Goal: Task Accomplishment & Management: Complete application form

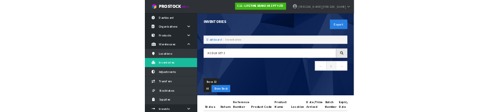
scroll to position [0, 94]
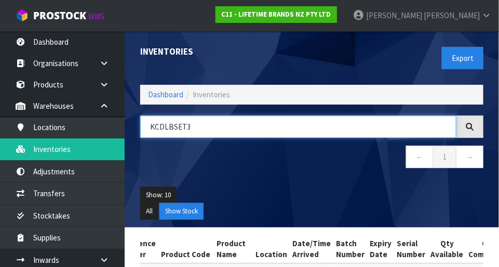
click at [210, 127] on input "KCDLBSET3" at bounding box center [298, 126] width 316 height 22
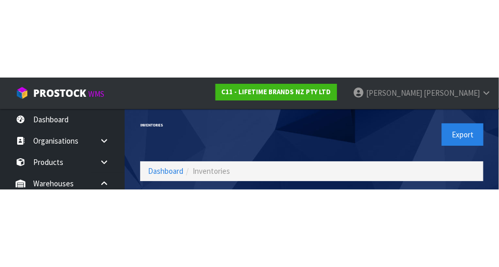
scroll to position [70, 0]
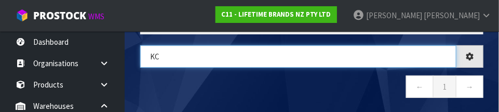
type input "K"
type input "36-41-3-B"
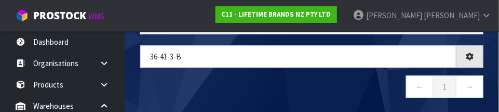
click at [310, 92] on nav "← 1 →" at bounding box center [311, 87] width 343 height 25
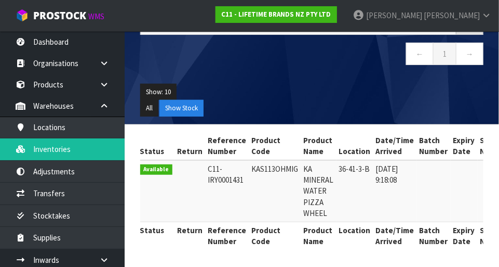
scroll to position [0, 0]
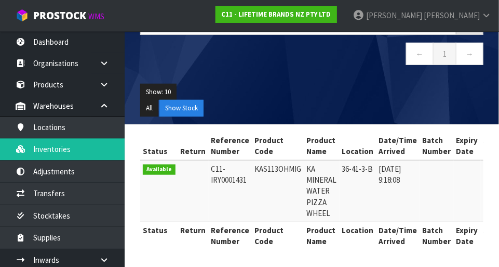
copy td "KAS113OHMIG"
click at [295, 95] on ul "Show: 10 5 10 25 50" at bounding box center [311, 92] width 343 height 17
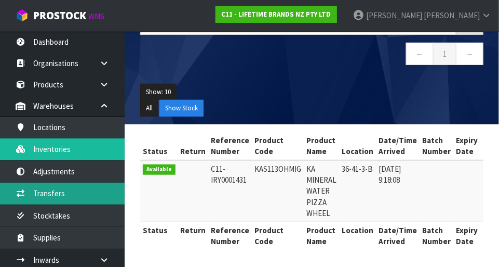
click at [79, 196] on link "Transfers" at bounding box center [62, 192] width 125 height 21
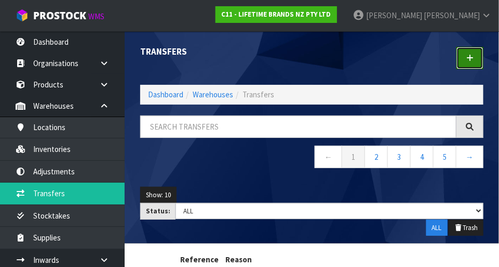
click at [469, 59] on icon at bounding box center [470, 58] width 7 height 8
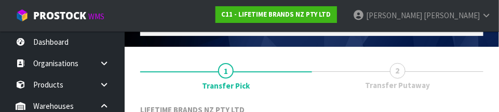
scroll to position [154, 0]
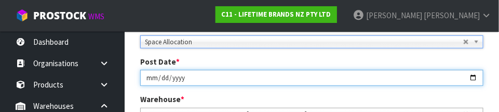
click at [356, 70] on input "[DATE]" at bounding box center [311, 78] width 343 height 16
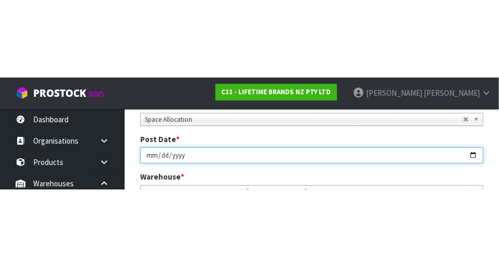
scroll to position [159, 0]
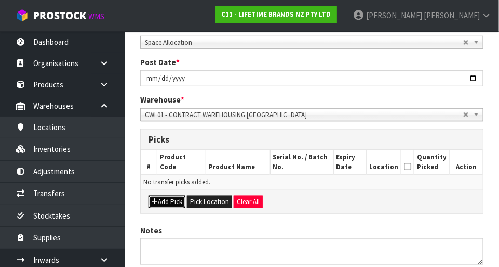
click at [172, 199] on button "Add Pick" at bounding box center [167, 201] width 37 height 12
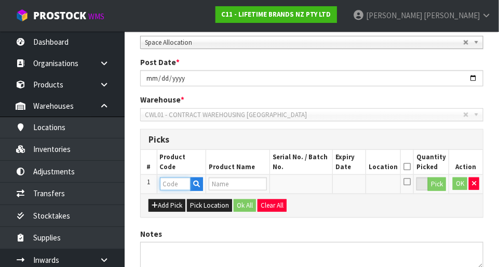
click at [177, 187] on input "text" at bounding box center [175, 183] width 31 height 13
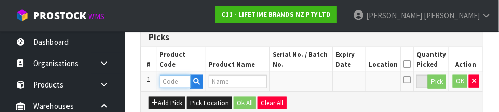
scroll to position [281, 0]
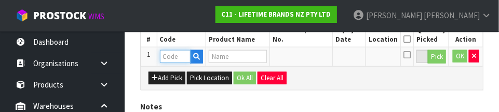
paste input "KAS113OHMIG"
type input "KAS113OHMIG"
type input "KA MINERAL WATER PIZZA WHEEL"
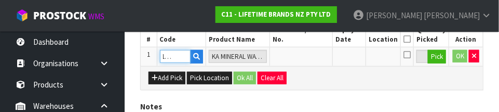
type input "KAS113OHMIG"
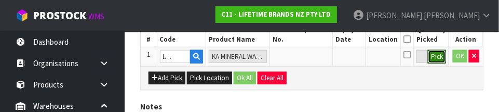
click at [444, 61] on button "Pick" at bounding box center [437, 57] width 18 height 14
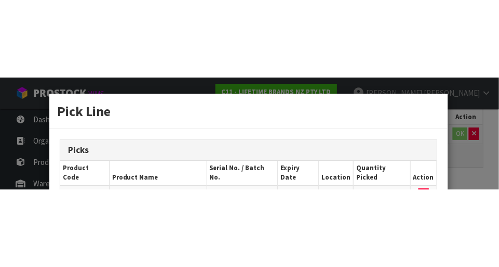
scroll to position [234, 0]
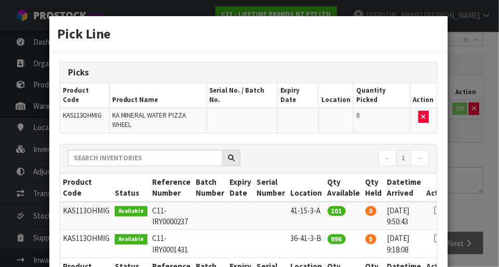
click at [434, 238] on icon at bounding box center [438, 238] width 8 height 1
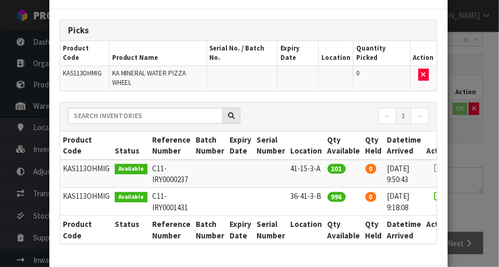
scroll to position [44, 0]
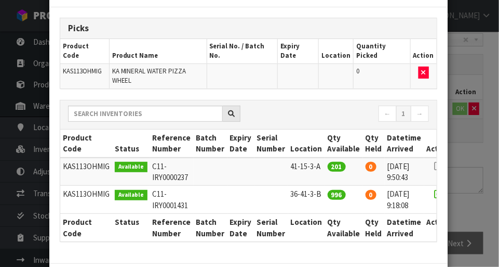
type input "996"
click at [475, 138] on div "Pick Line Picks Product Code Product Name Serial No. / Batch No. Expiry Date Lo…" at bounding box center [249, 133] width 499 height 267
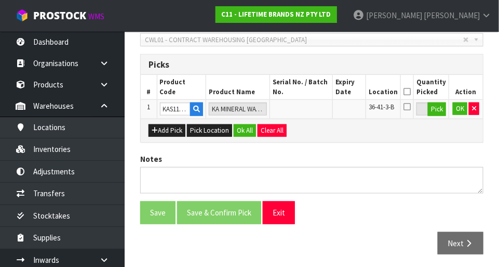
click at [411, 105] on icon at bounding box center [407, 106] width 7 height 8
click at [0, 0] on input "checkbox" at bounding box center [0, 0] width 0 height 0
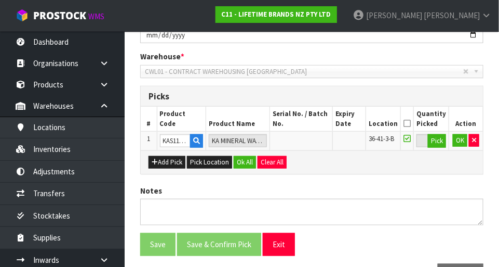
scroll to position [204, 0]
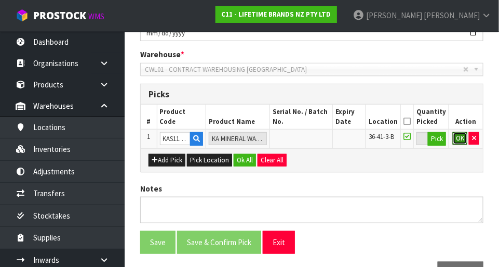
click at [462, 139] on button "OK" at bounding box center [460, 138] width 15 height 12
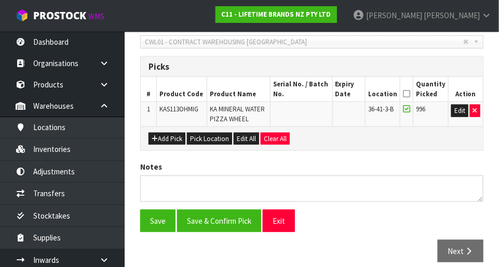
scroll to position [240, 0]
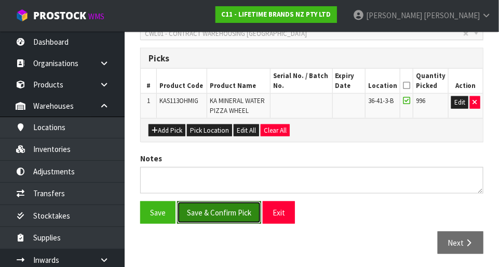
click at [244, 206] on button "Save & Confirm Pick" at bounding box center [219, 212] width 84 height 22
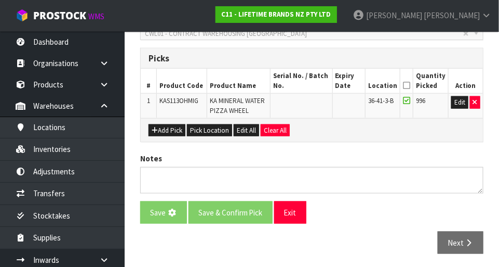
scroll to position [0, 0]
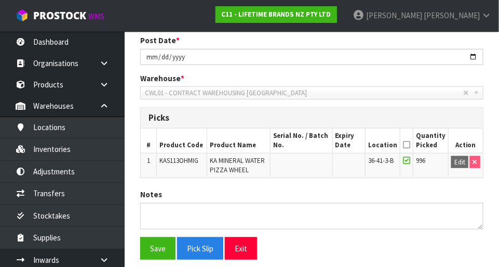
scroll to position [255, 0]
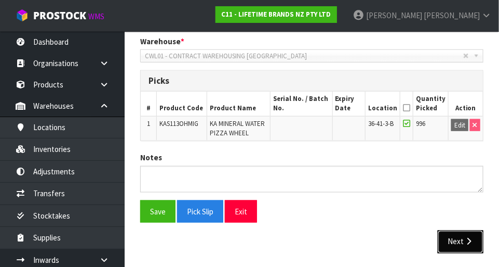
click at [463, 241] on button "Next" at bounding box center [461, 241] width 46 height 22
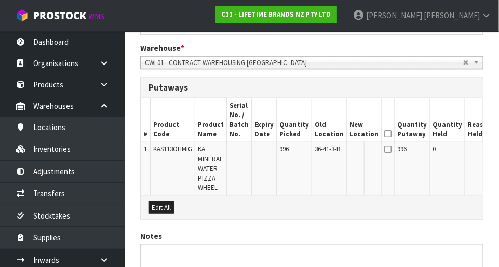
scroll to position [249, 0]
click at [497, 148] on button "Edit" at bounding box center [505, 150] width 17 height 12
click at [350, 149] on input "text" at bounding box center [358, 150] width 17 height 13
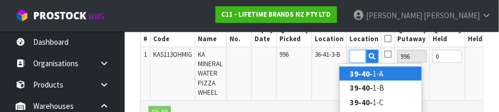
scroll to position [0, 14]
click at [399, 77] on link "39-40-2 -A" at bounding box center [381, 73] width 82 height 14
type input "39-40-2-A"
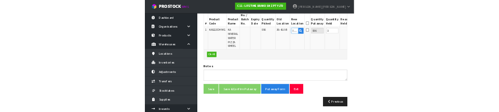
scroll to position [338, 0]
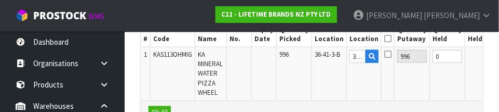
click at [384, 55] on icon at bounding box center [387, 54] width 7 height 8
click at [0, 0] on input "checkbox" at bounding box center [0, 0] width 0 height 0
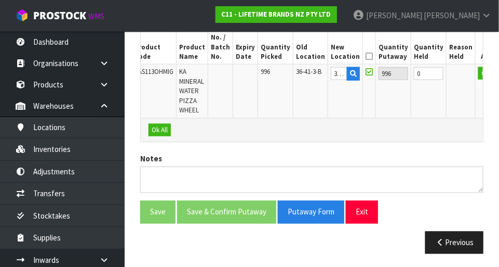
scroll to position [0, 17]
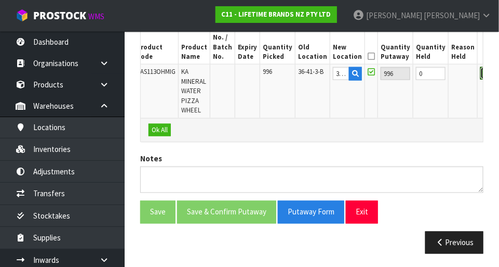
click at [481, 75] on button "OK" at bounding box center [488, 73] width 15 height 12
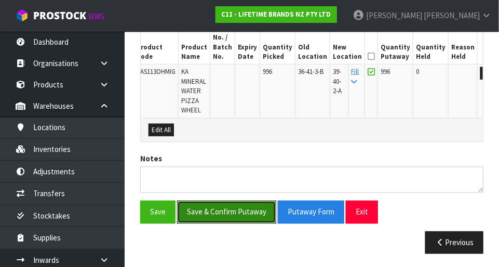
click at [253, 211] on button "Save & Confirm Putaway" at bounding box center [226, 212] width 99 height 22
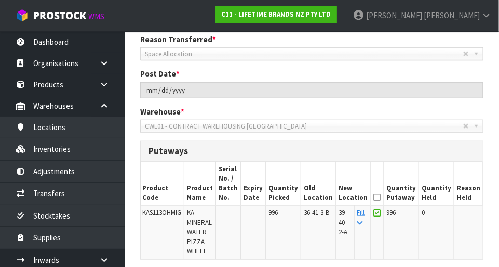
scroll to position [0, 0]
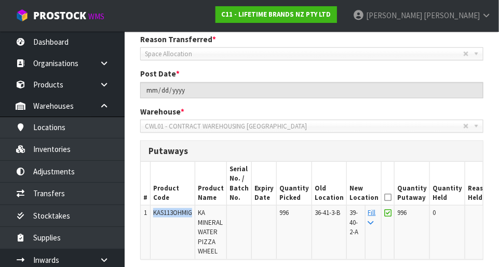
copy span "KAS113OHMIG"
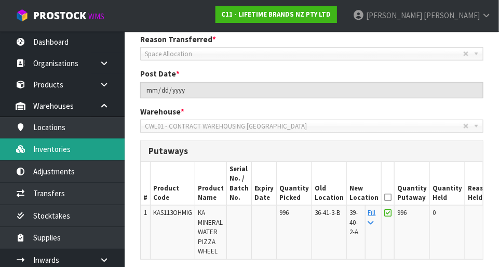
click at [89, 155] on link "Inventories" at bounding box center [62, 148] width 125 height 21
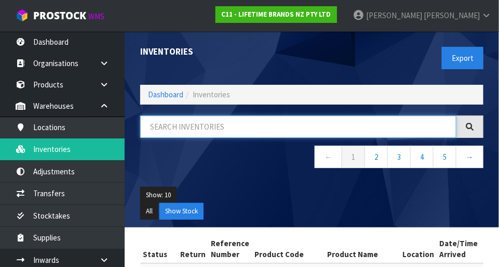
click at [210, 127] on input "text" at bounding box center [298, 126] width 316 height 22
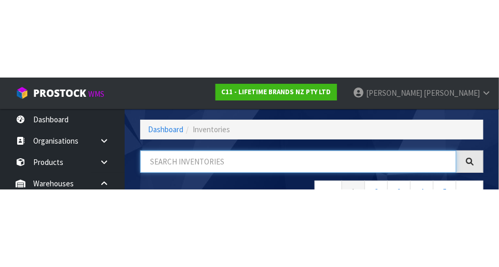
scroll to position [70, 0]
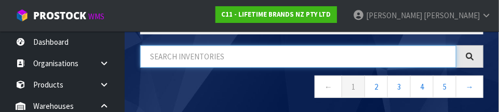
paste input "KAS113OHMIG"
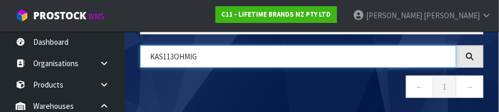
type input "KAS113OHMIG"
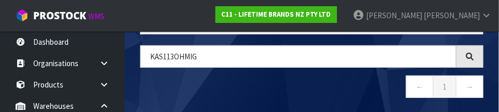
click at [360, 88] on nav "← 1 →" at bounding box center [311, 87] width 343 height 25
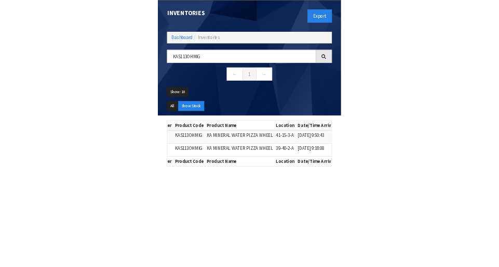
scroll to position [88, 0]
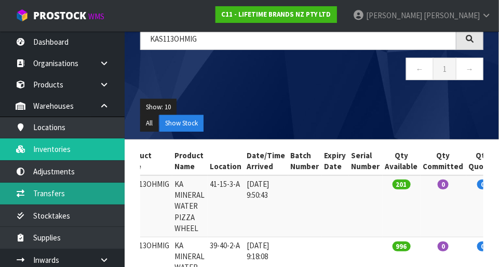
click at [76, 197] on link "Transfers" at bounding box center [62, 192] width 125 height 21
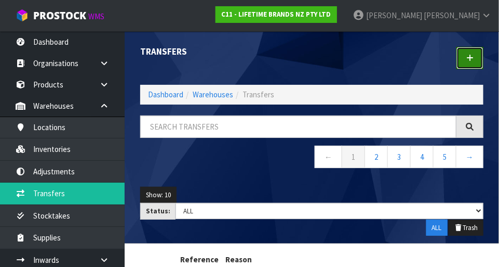
click at [474, 61] on link at bounding box center [470, 58] width 27 height 22
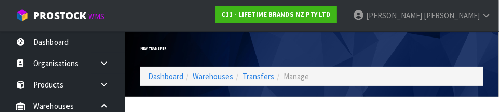
scroll to position [154, 0]
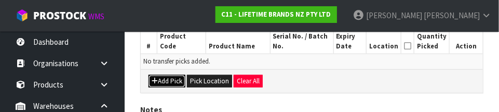
click at [170, 79] on button "Add Pick" at bounding box center [167, 81] width 37 height 12
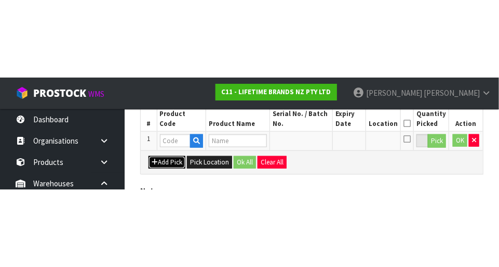
scroll to position [234, 0]
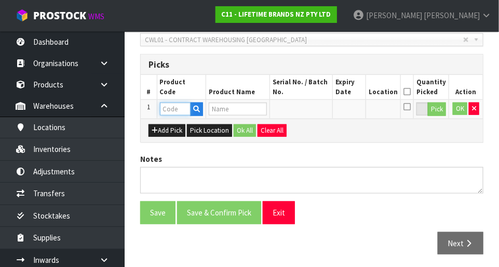
paste input "KAS113OHMIG"
type input "KAS113OHMIG"
type input "KA MINERAL WATER PIZZA WHEEL"
type input "KAS113OHMIG"
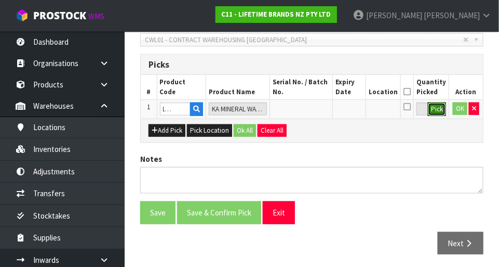
click at [444, 110] on button "Pick" at bounding box center [437, 109] width 18 height 14
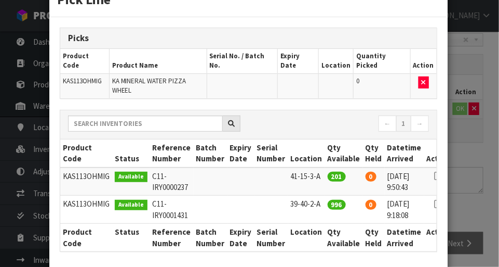
scroll to position [37, 0]
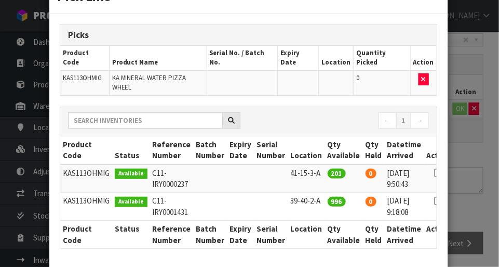
click at [434, 172] on icon at bounding box center [438, 172] width 8 height 1
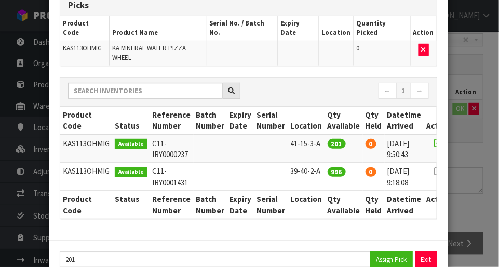
scroll to position [75, 0]
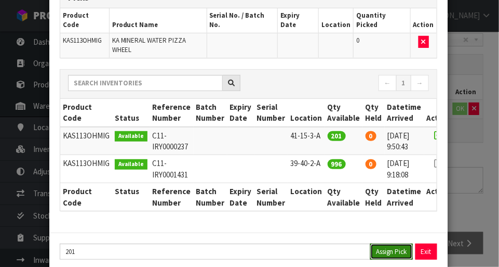
click at [394, 243] on button "Assign Pick" at bounding box center [391, 251] width 43 height 16
type input "201"
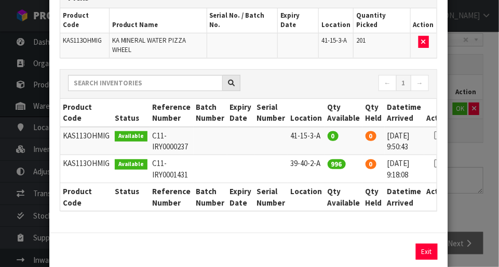
click at [483, 173] on div "Pick Line Picks Product Code Product Name Serial No. / Batch No. Expiry Date Lo…" at bounding box center [249, 133] width 499 height 267
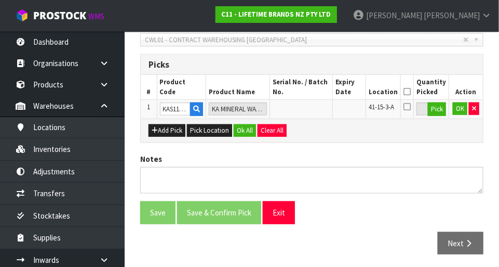
click at [411, 91] on icon at bounding box center [407, 91] width 7 height 1
click at [460, 109] on button "OK" at bounding box center [460, 108] width 15 height 12
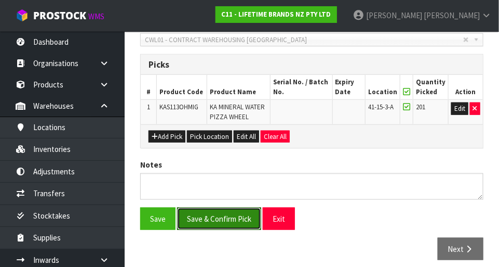
click at [244, 213] on button "Save & Confirm Pick" at bounding box center [219, 218] width 84 height 22
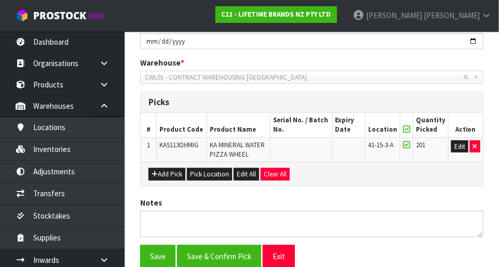
scroll to position [0, 0]
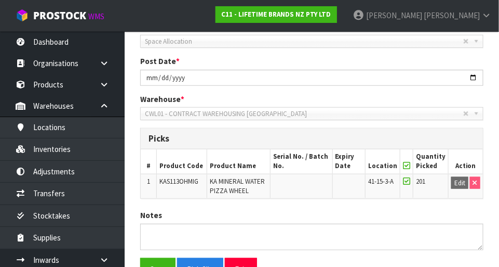
scroll to position [255, 0]
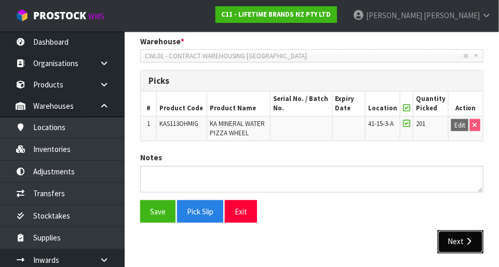
click at [465, 237] on icon "button" at bounding box center [469, 241] width 10 height 8
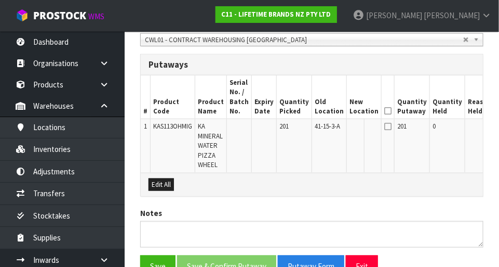
scroll to position [272, 0]
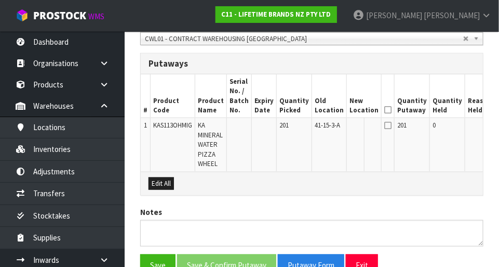
click at [497, 129] on button "Edit" at bounding box center [505, 127] width 17 height 12
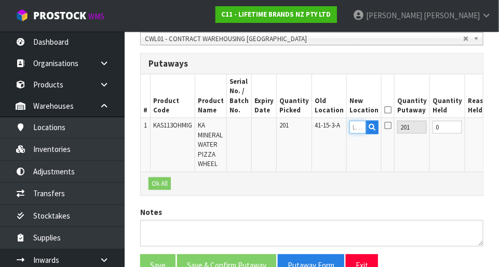
click at [350, 127] on input "text" at bounding box center [358, 127] width 17 height 13
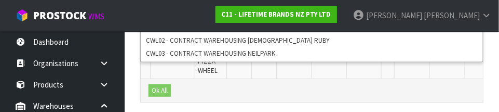
scroll to position [360, 0]
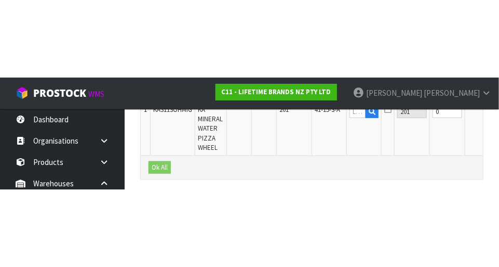
scroll to position [326, 0]
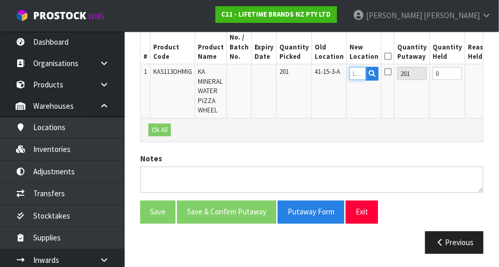
click at [350, 78] on input "text" at bounding box center [358, 73] width 17 height 13
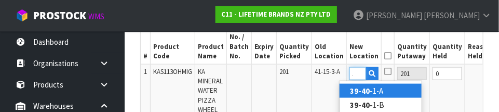
scroll to position [0, 14]
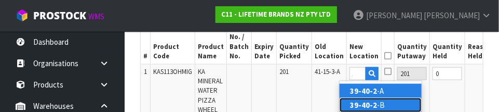
click at [401, 103] on link "39-40-2 -B" at bounding box center [381, 105] width 82 height 14
type input "39-40-2-B"
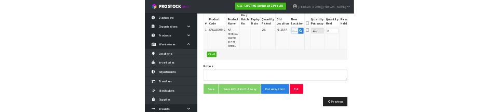
scroll to position [321, 0]
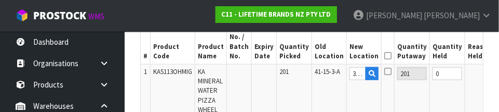
click at [384, 56] on icon at bounding box center [387, 56] width 7 height 1
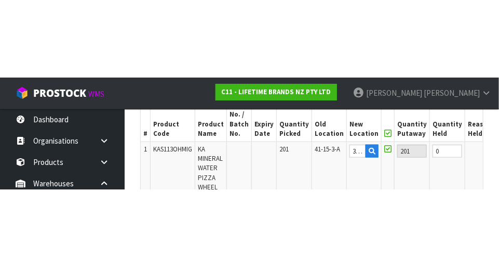
scroll to position [326, 0]
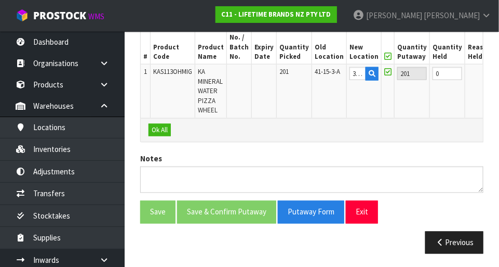
click at [497, 75] on button "OK" at bounding box center [504, 73] width 15 height 12
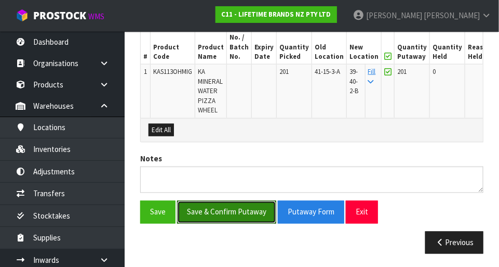
click at [244, 210] on button "Save & Confirm Putaway" at bounding box center [226, 212] width 99 height 22
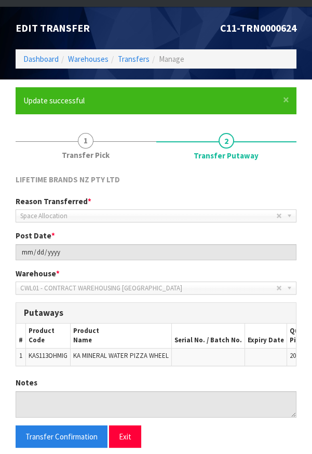
scroll to position [88, 0]
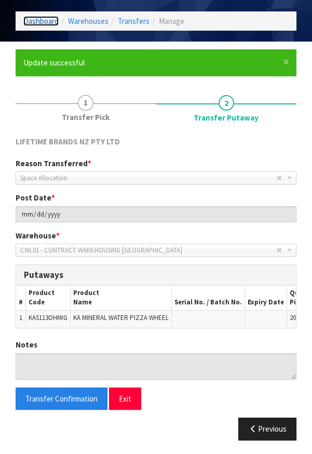
click at [35, 24] on link "Dashboard" at bounding box center [40, 21] width 35 height 10
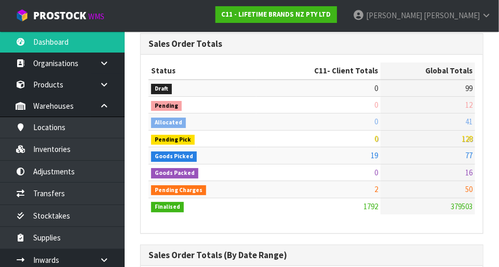
scroll to position [820, 359]
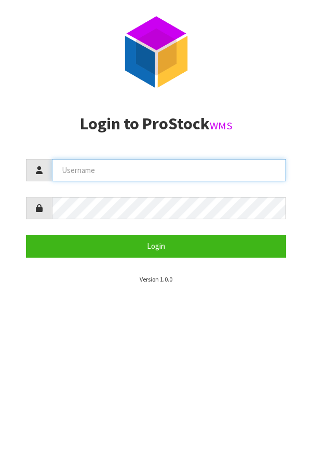
click at [101, 181] on input "text" at bounding box center [169, 170] width 234 height 22
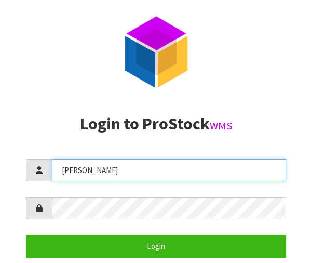
type input "[PERSON_NAME]"
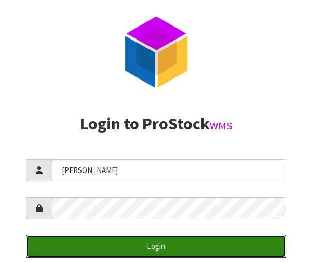
click at [224, 244] on button "Login" at bounding box center [156, 246] width 260 height 22
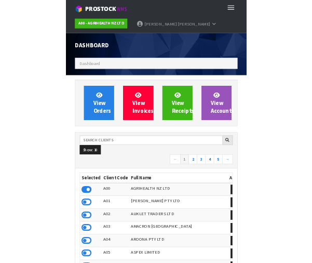
scroll to position [818, 296]
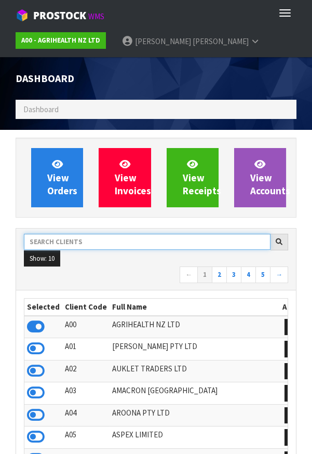
click at [73, 239] on input "text" at bounding box center [147, 242] width 247 height 16
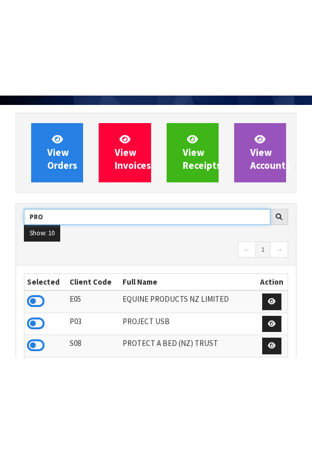
scroll to position [127, 0]
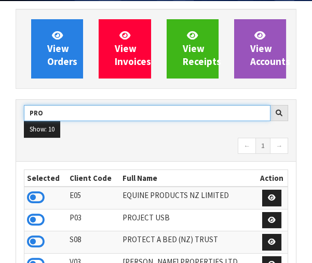
type input "PRO"
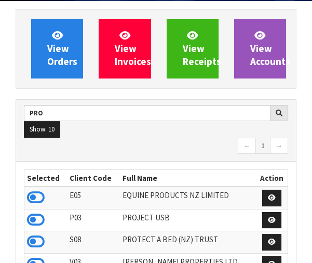
click at [39, 241] on icon at bounding box center [36, 242] width 18 height 16
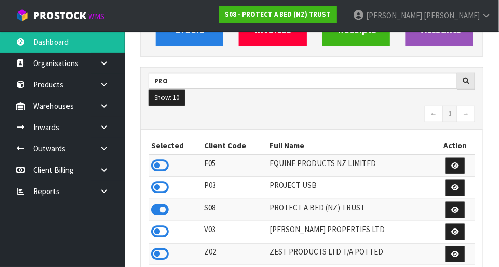
scroll to position [134, 0]
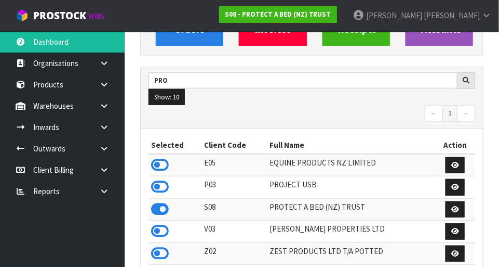
click at [113, 103] on link at bounding box center [107, 105] width 33 height 21
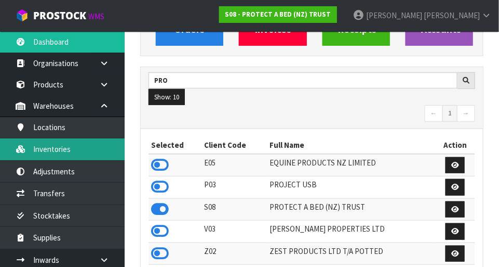
click at [94, 148] on link "Inventories" at bounding box center [62, 148] width 125 height 21
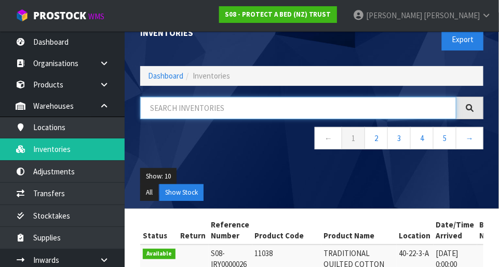
click at [226, 104] on input "text" at bounding box center [298, 108] width 316 height 22
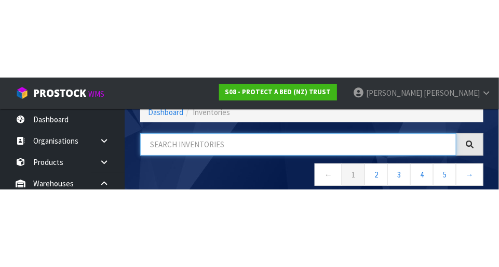
scroll to position [70, 0]
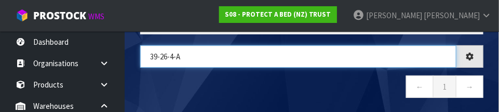
type input "39-26-4-A"
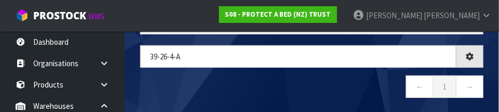
click at [312, 84] on nav "← 1 →" at bounding box center [311, 87] width 343 height 25
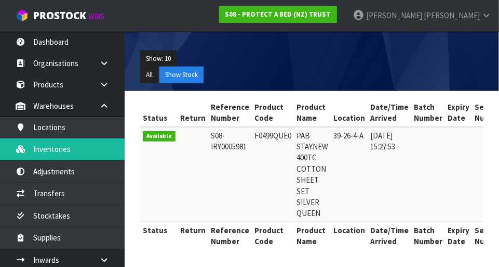
scroll to position [0, 0]
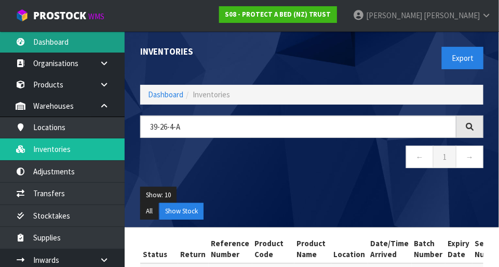
click at [89, 42] on link "Dashboard" at bounding box center [62, 41] width 125 height 21
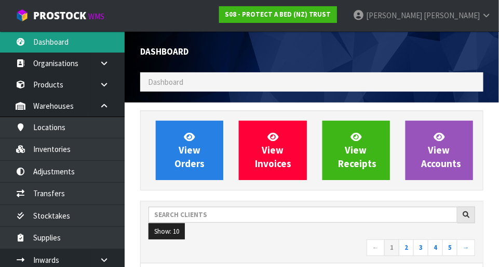
scroll to position [820, 359]
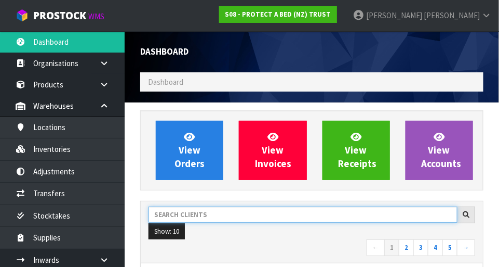
click at [225, 213] on input "text" at bounding box center [303, 214] width 309 height 16
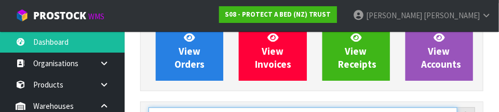
scroll to position [152, 0]
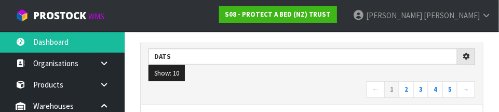
click at [256, 81] on nav "← 1 2 3 4 5 →" at bounding box center [312, 90] width 327 height 18
type input "DATS"
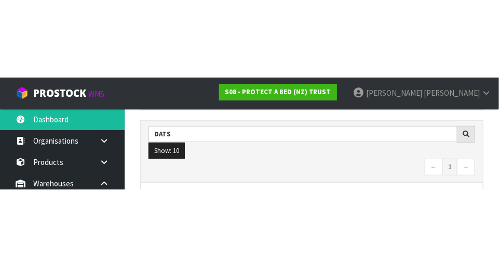
scroll to position [157, 0]
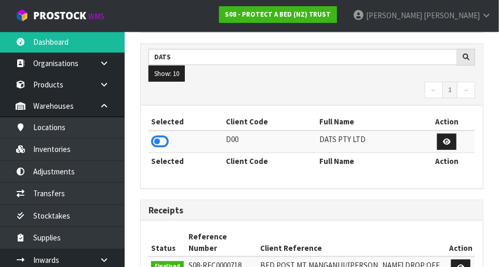
click at [163, 138] on icon at bounding box center [160, 142] width 18 height 16
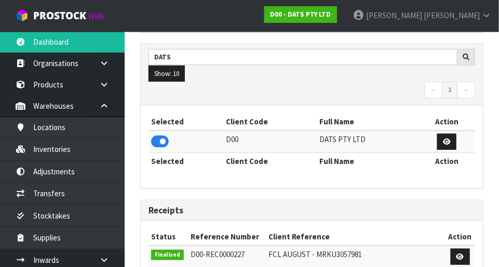
scroll to position [842, 359]
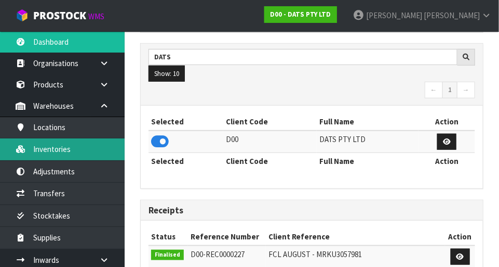
click at [89, 149] on link "Inventories" at bounding box center [62, 148] width 125 height 21
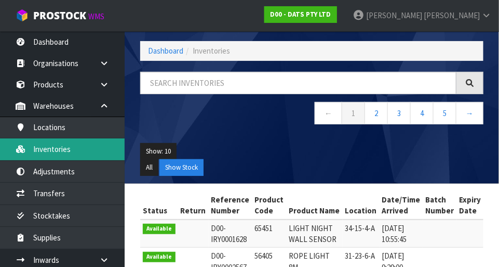
scroll to position [45, 0]
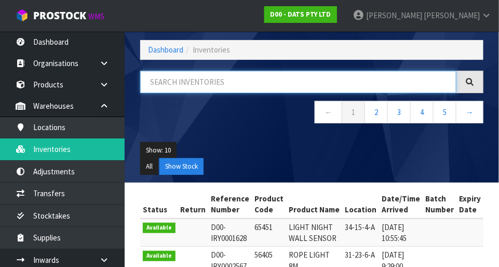
click at [249, 81] on input "text" at bounding box center [298, 82] width 316 height 22
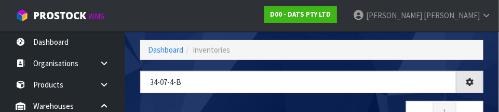
click at [312, 103] on nav "← 1 →" at bounding box center [311, 113] width 343 height 25
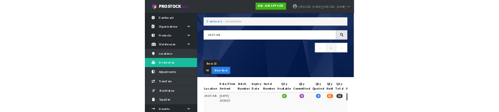
scroll to position [31, 0]
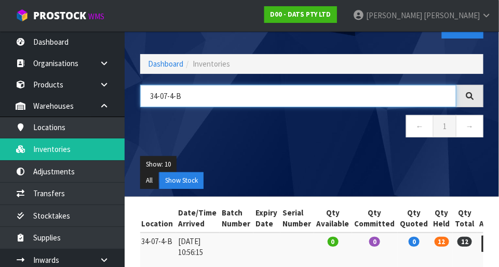
click at [174, 93] on input "34-07-4-B" at bounding box center [298, 96] width 316 height 22
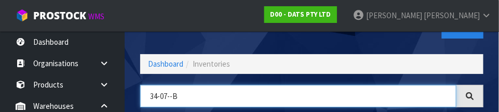
scroll to position [0, 166]
click at [312, 85] on input "34-07-5-B" at bounding box center [298, 96] width 316 height 22
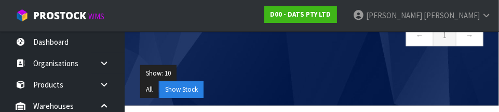
type input "34-07-5-B"
click at [312, 68] on ul "Show: 10 5 10 25 50" at bounding box center [311, 73] width 343 height 17
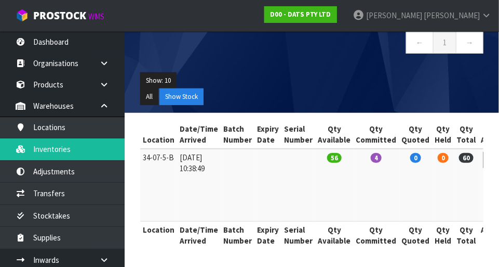
scroll to position [0, 0]
